Goal: Complete application form

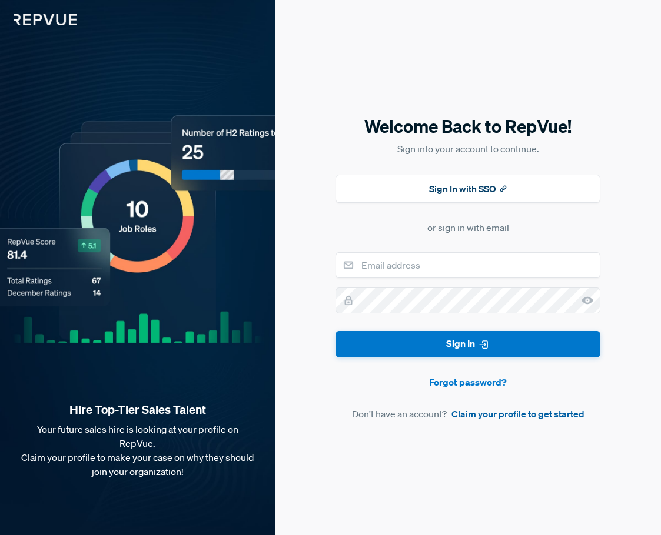
click at [542, 415] on link "Claim your profile to get started" at bounding box center [517, 414] width 133 height 14
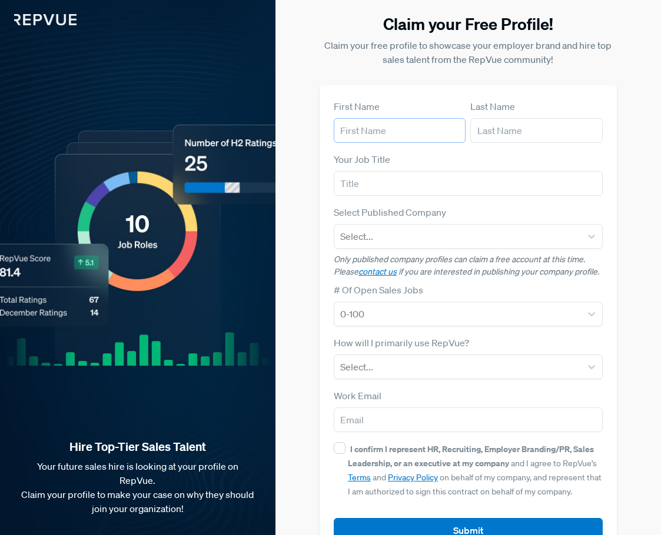
click at [418, 128] on input "text" at bounding box center [400, 130] width 132 height 25
type input "Rojit"
type input "Gurung"
type input "[DOMAIN_NAME][EMAIL_ADDRESS][DOMAIN_NAME]"
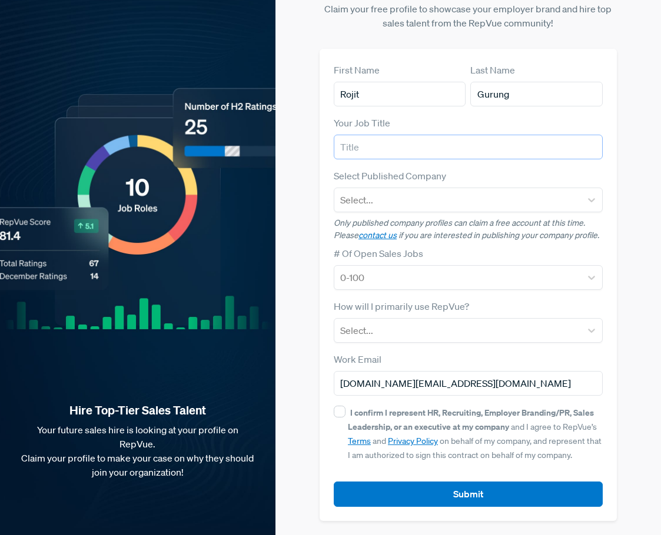
click at [414, 148] on input "text" at bounding box center [468, 147] width 269 height 25
click at [402, 279] on div at bounding box center [457, 277] width 235 height 16
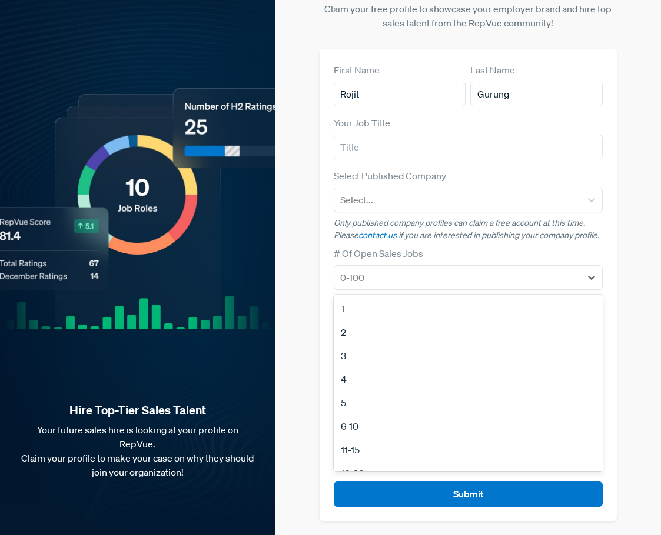
click at [451, 255] on div "# Of Open Sales Jobs 1, 1 of 12. 12 results available. Use Up and Down to choos…" at bounding box center [468, 269] width 269 height 44
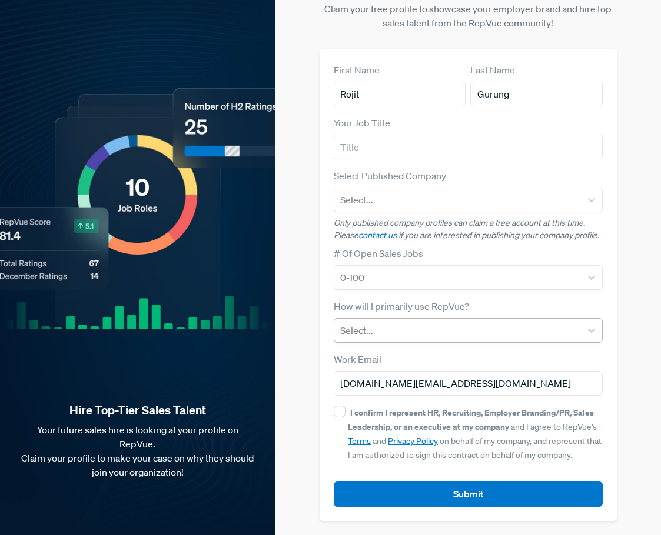
click at [405, 334] on div at bounding box center [457, 330] width 235 height 16
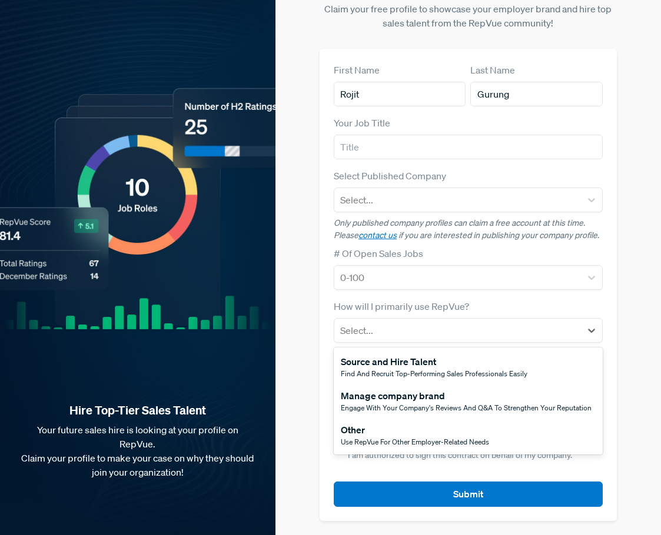
click at [391, 411] on span "Engage with your company's reviews and Q&A to strengthen your reputation" at bounding box center [466, 408] width 251 height 10
